Goal: Navigation & Orientation: Find specific page/section

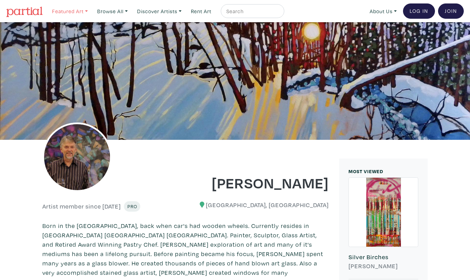
click at [72, 9] on link "Featured Art" at bounding box center [70, 11] width 42 height 14
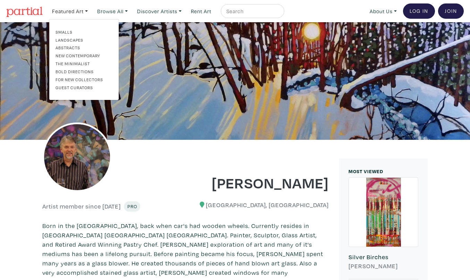
click at [77, 55] on link "New Contemporary" at bounding box center [84, 55] width 57 height 6
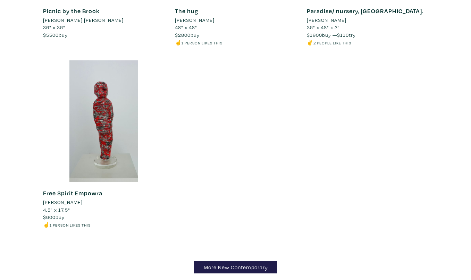
scroll to position [8141, 0]
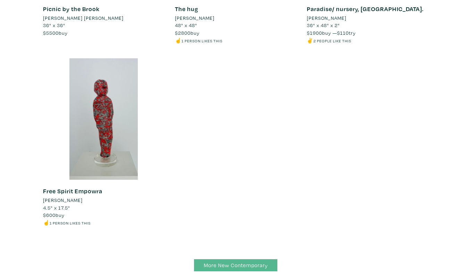
click at [232, 259] on link "More New Contemporary" at bounding box center [235, 265] width 83 height 12
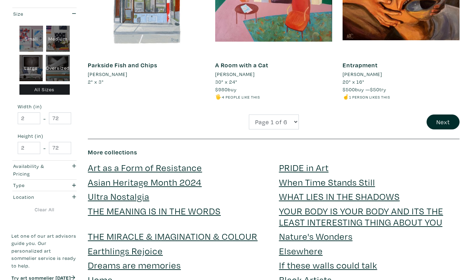
scroll to position [1442, 0]
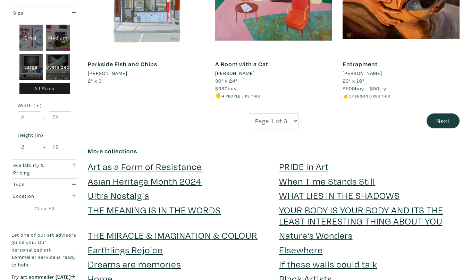
click at [438, 114] on button "Next" at bounding box center [443, 121] width 33 height 15
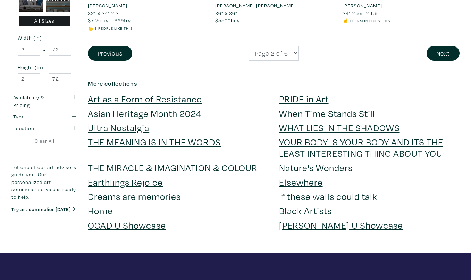
scroll to position [1496, 0]
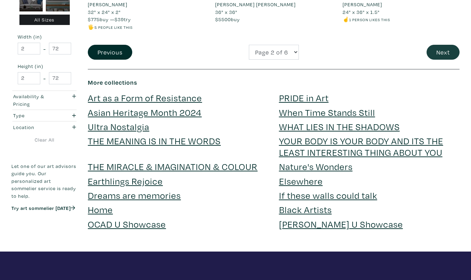
click at [441, 45] on button "Next" at bounding box center [443, 52] width 33 height 15
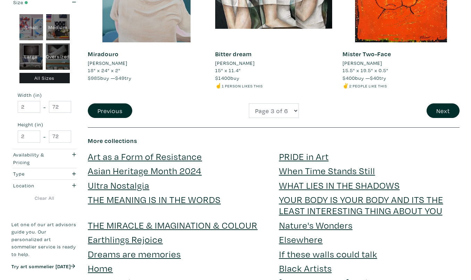
scroll to position [1447, 0]
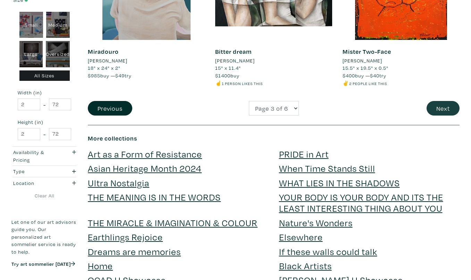
click at [446, 101] on button "Next" at bounding box center [443, 108] width 33 height 15
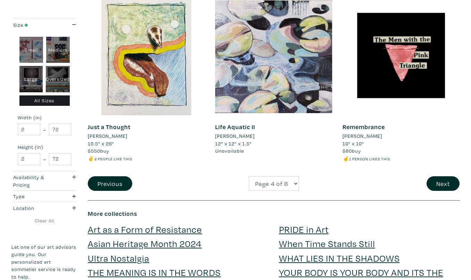
scroll to position [1387, 0]
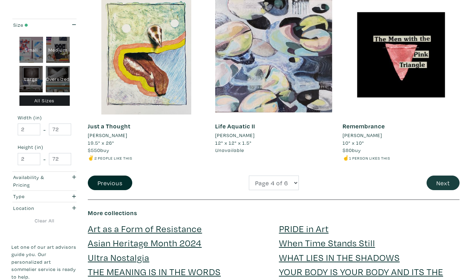
click at [442, 176] on button "Next" at bounding box center [443, 183] width 33 height 15
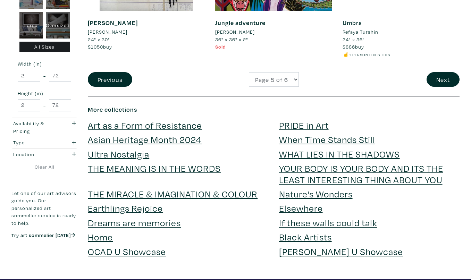
scroll to position [1494, 0]
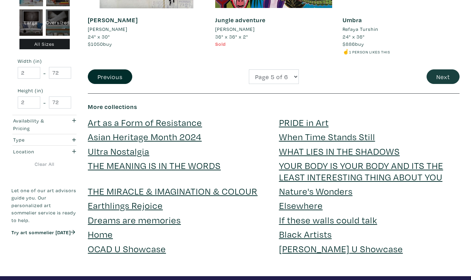
click at [445, 69] on button "Next" at bounding box center [443, 76] width 33 height 15
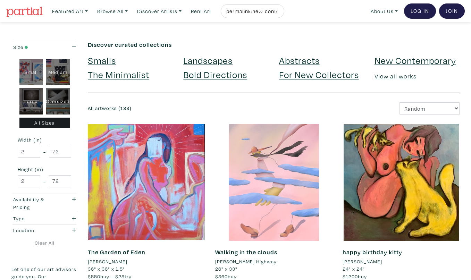
click at [239, 74] on link "Bold Directions" at bounding box center [215, 74] width 64 height 12
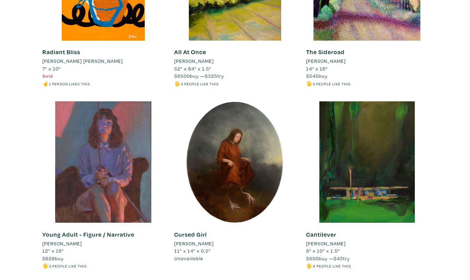
scroll to position [1264, 0]
